Goal: Task Accomplishment & Management: Complete application form

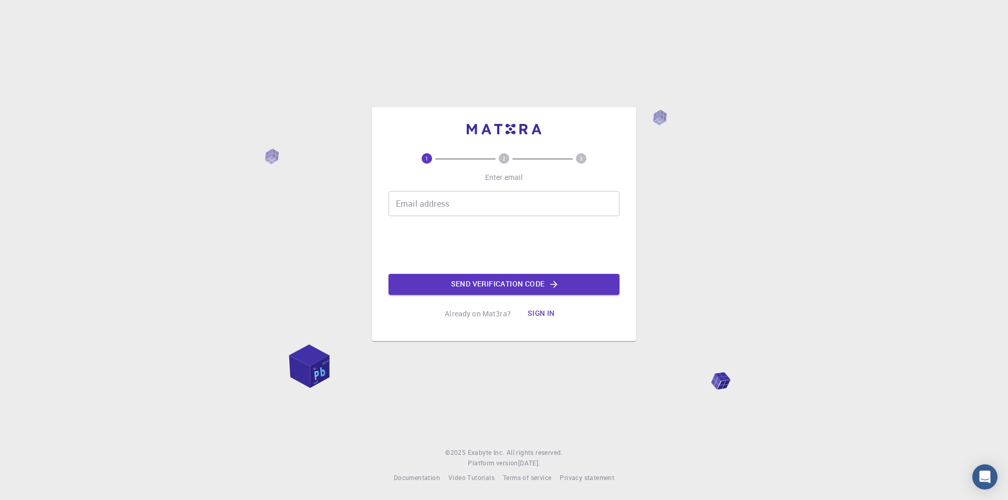
click at [417, 201] on input "Email address" at bounding box center [503, 203] width 231 height 25
type input "admcmarshmallow"
click at [503, 311] on button "Sign in" at bounding box center [541, 313] width 44 height 21
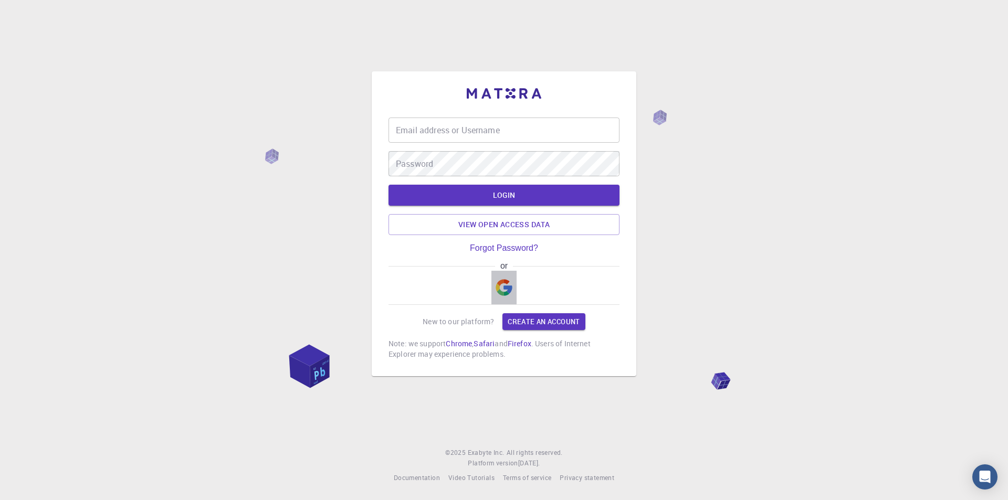
click at [495, 284] on img "button" at bounding box center [503, 287] width 17 height 17
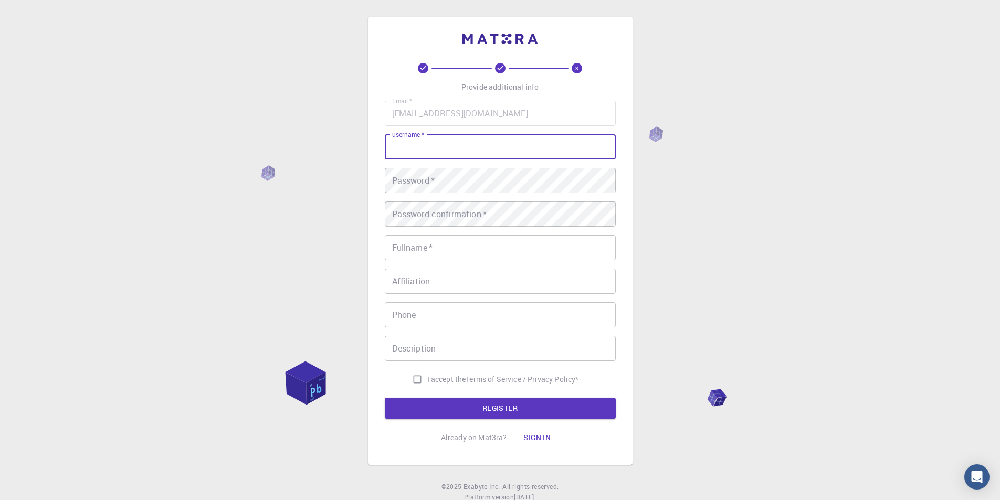
click at [420, 149] on input "username   *" at bounding box center [500, 146] width 231 height 25
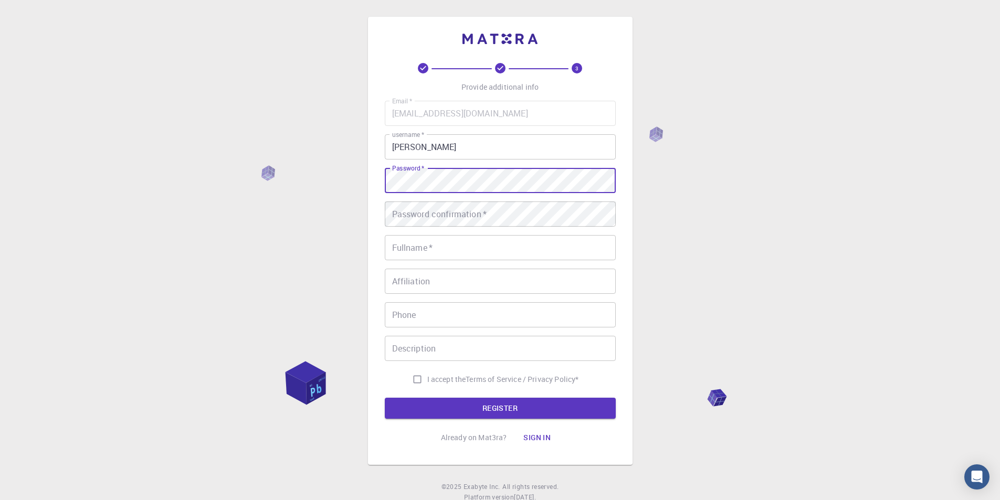
click at [448, 145] on input "[PERSON_NAME]" at bounding box center [500, 146] width 231 height 25
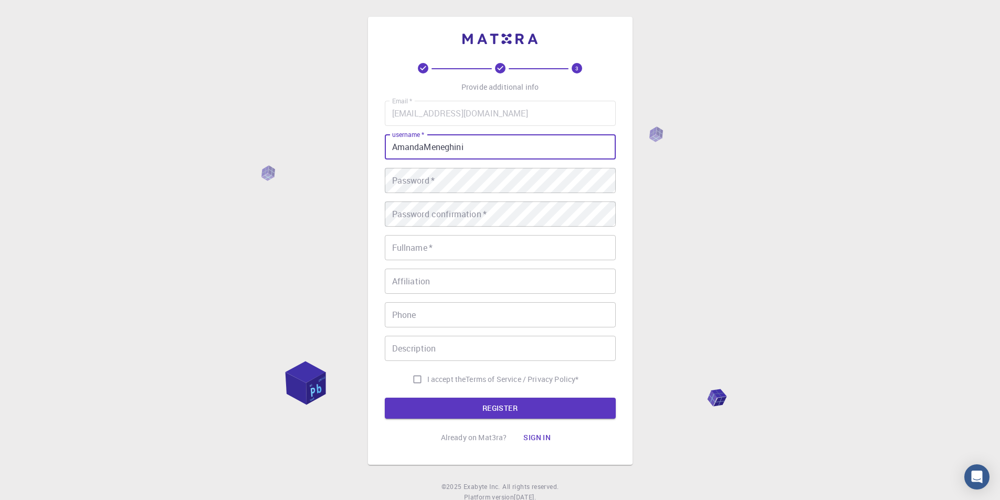
type input "AmandaMeneghini"
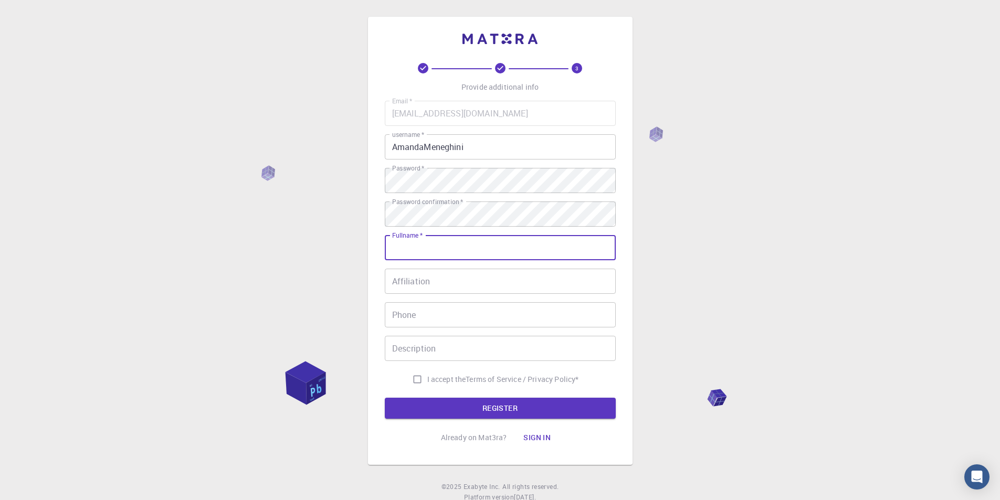
click at [438, 252] on input "Fullname   *" at bounding box center [500, 247] width 231 height 25
type input "[PERSON_NAME] [PERSON_NAME]"
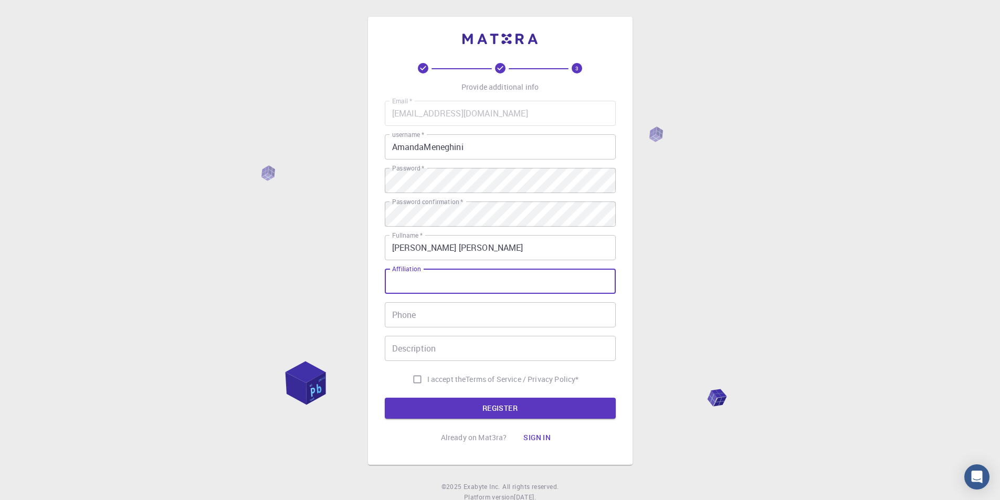
click at [435, 274] on input "Affiliation" at bounding box center [500, 281] width 231 height 25
type input "Universidade Anhembi Morumbi"
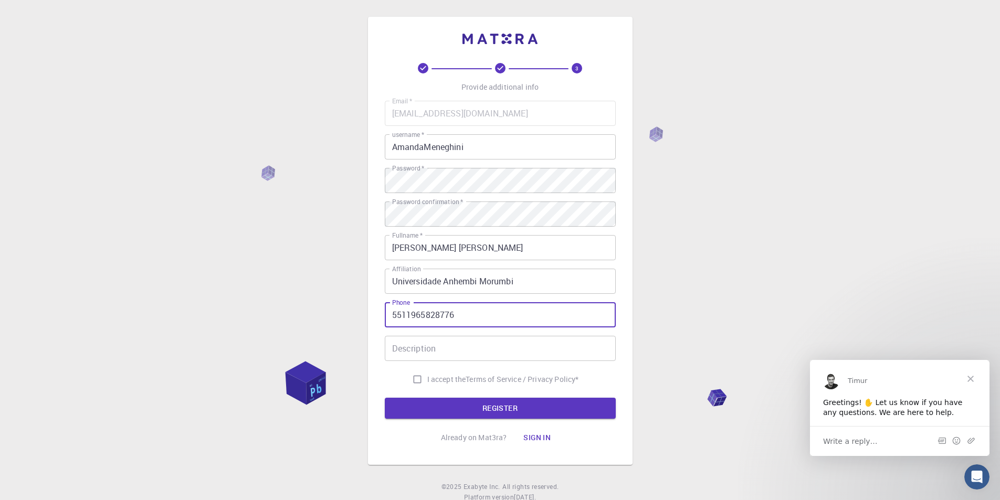
type input "5511965828776"
click at [407, 383] on input "I accept the Terms of Service / Privacy Policy *" at bounding box center [417, 380] width 20 height 20
checkbox input "true"
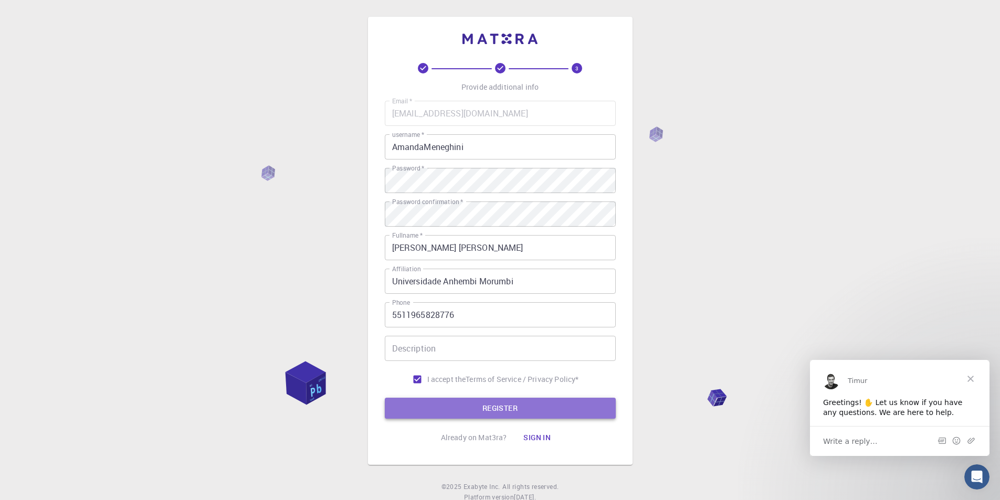
click at [437, 408] on button "REGISTER" at bounding box center [500, 408] width 231 height 21
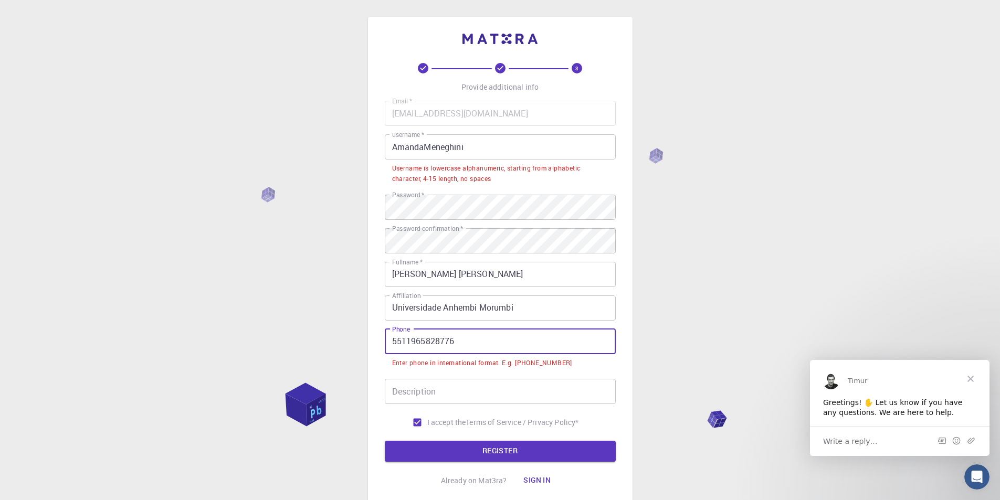
click at [391, 343] on input "5511965828776" at bounding box center [500, 341] width 231 height 25
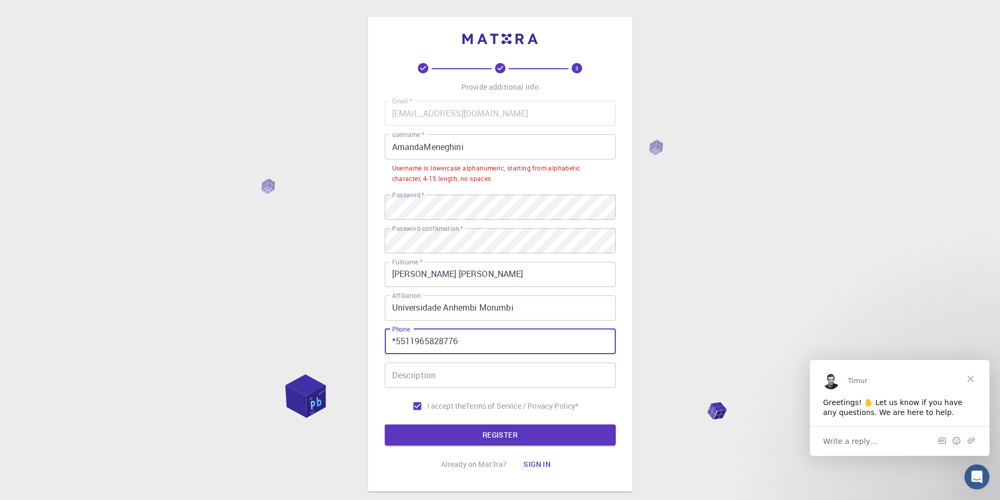
type input "*5511965828776"
click at [428, 152] on input "AmandaMeneghini" at bounding box center [500, 146] width 231 height 25
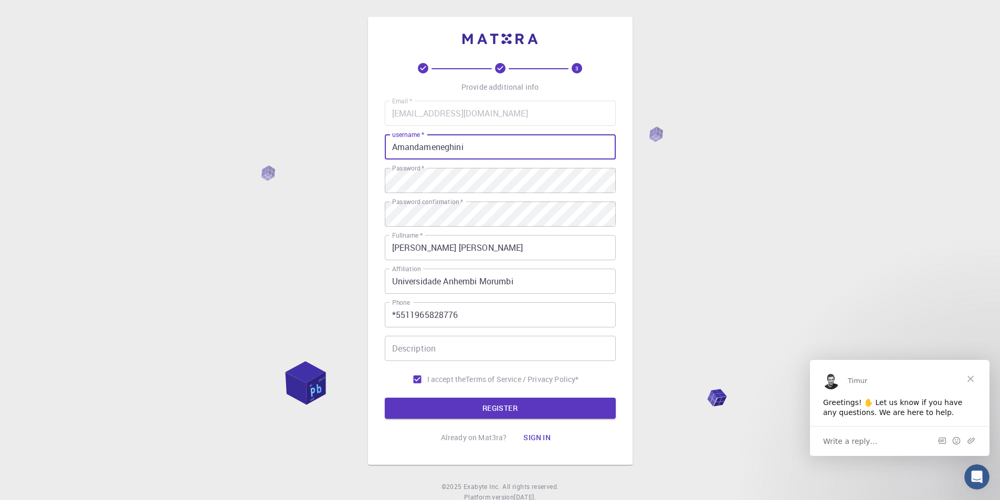
click at [396, 145] on input "Amandameneghini" at bounding box center [500, 146] width 231 height 25
type input "amandameneghini"
click at [497, 406] on button "REGISTER" at bounding box center [500, 408] width 231 height 21
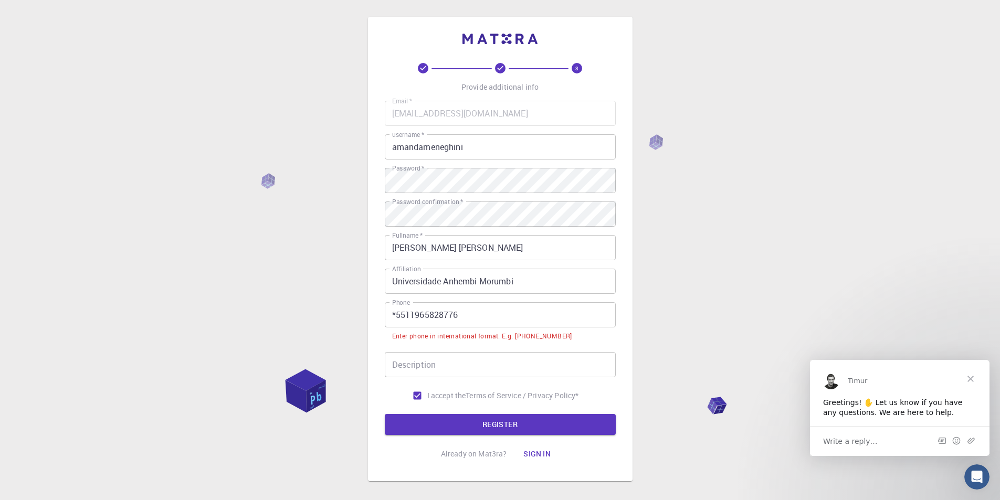
click at [395, 314] on input "*5511965828776" at bounding box center [500, 314] width 231 height 25
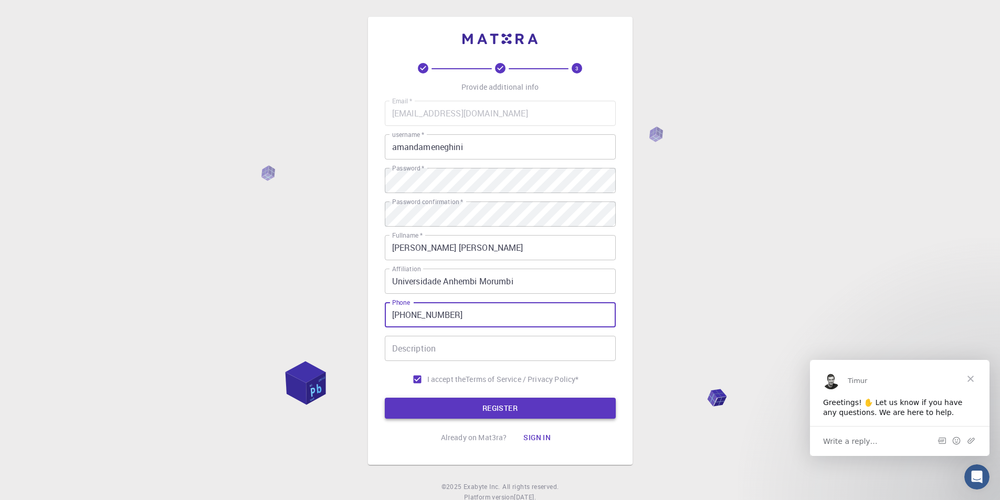
type input "[PHONE_NUMBER]"
click at [448, 407] on button "REGISTER" at bounding box center [500, 408] width 231 height 21
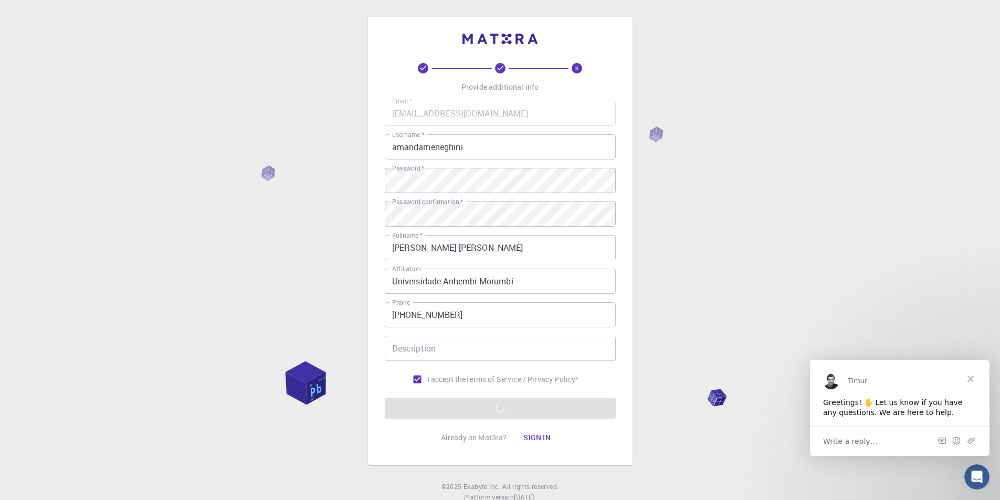
click at [503, 376] on span "Close" at bounding box center [971, 379] width 38 height 38
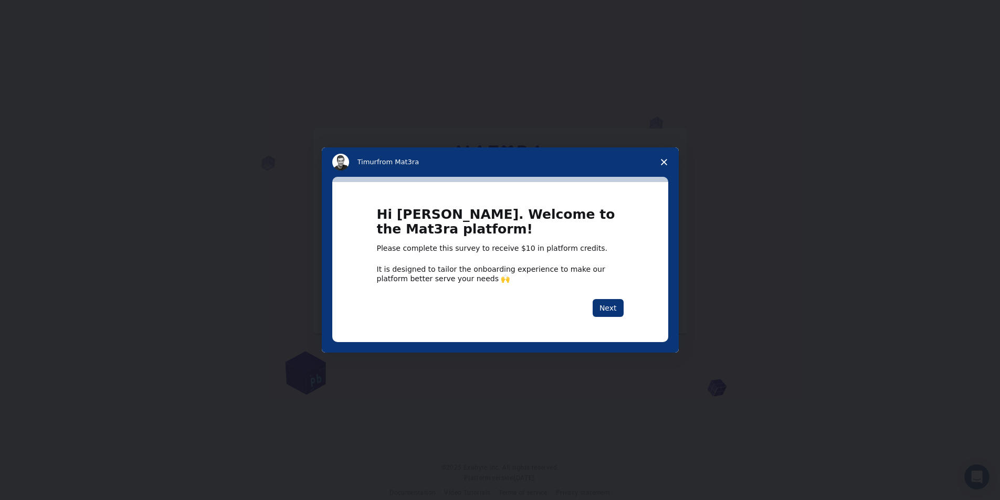
click at [503, 164] on icon "Close survey" at bounding box center [664, 162] width 6 height 6
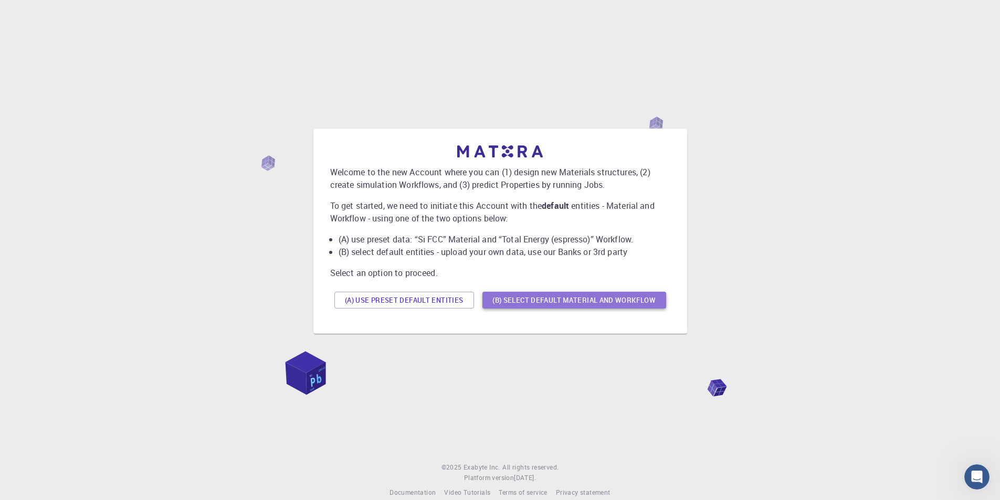
click at [503, 299] on button "(B) Select default material and workflow" at bounding box center [574, 300] width 184 height 17
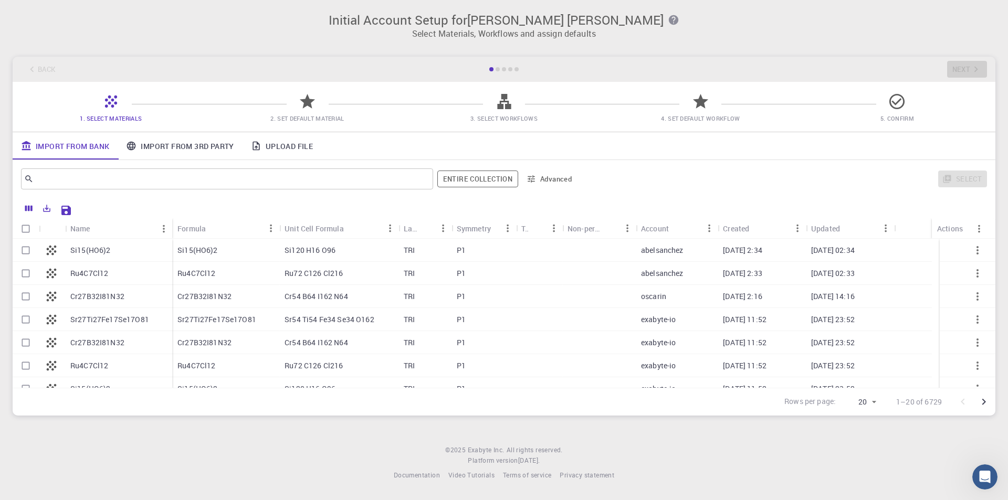
click at [341, 247] on div "Si120 H16 O96" at bounding box center [338, 250] width 119 height 23
checkbox input "true"
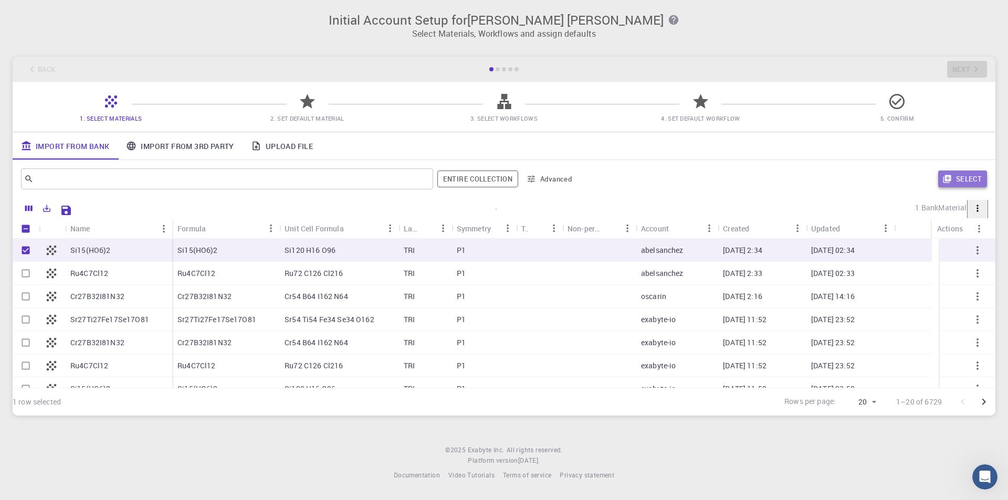
click at [503, 178] on icon "button" at bounding box center [947, 179] width 8 height 8
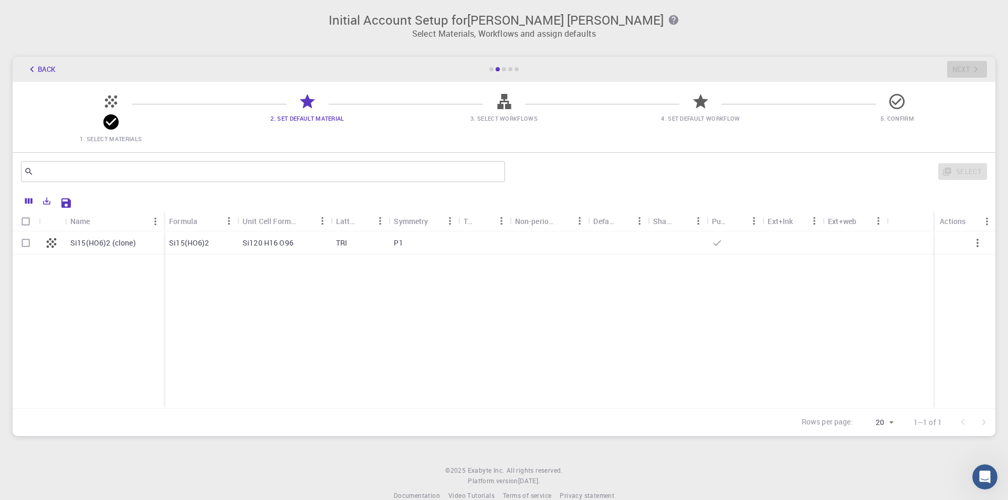
click at [31, 233] on input "Select row" at bounding box center [26, 243] width 20 height 20
checkbox input "true"
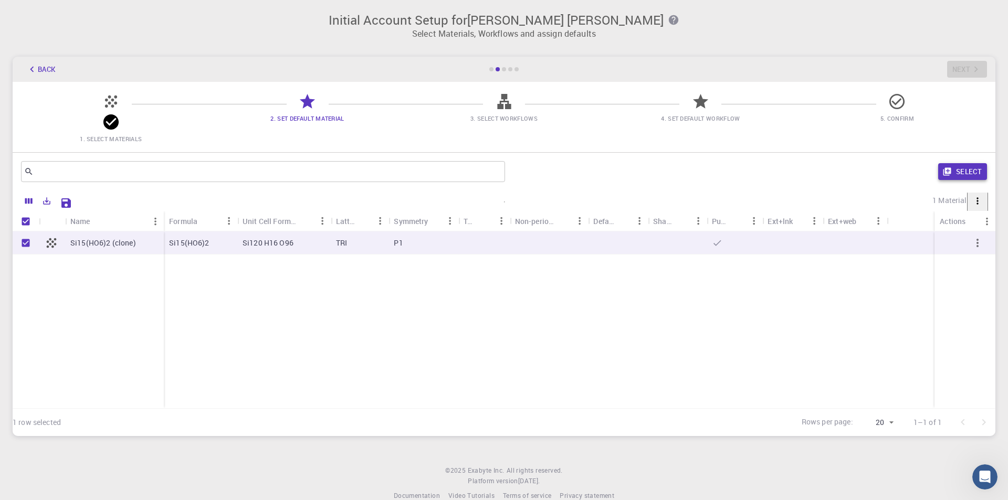
click at [503, 163] on button "Select" at bounding box center [962, 171] width 49 height 17
